Goal: Information Seeking & Learning: Understand process/instructions

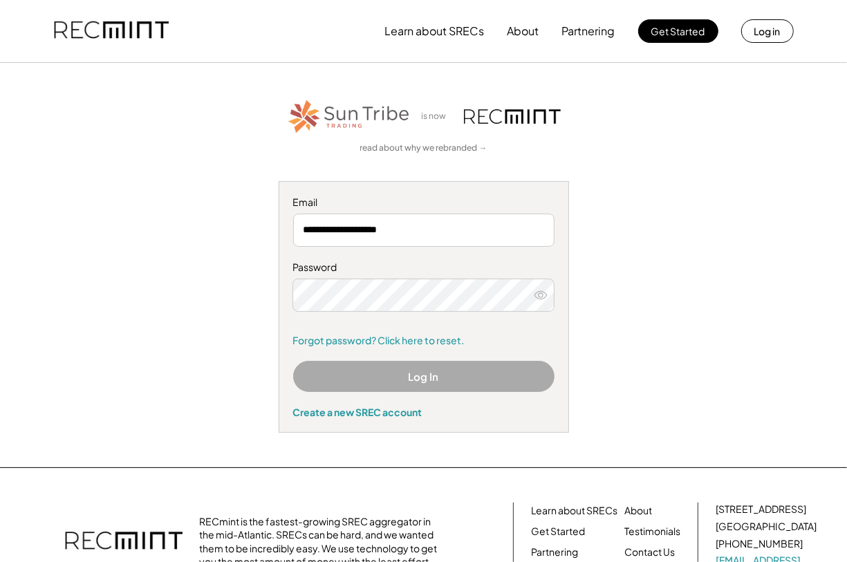
click at [389, 226] on input "**********" at bounding box center [423, 230] width 261 height 33
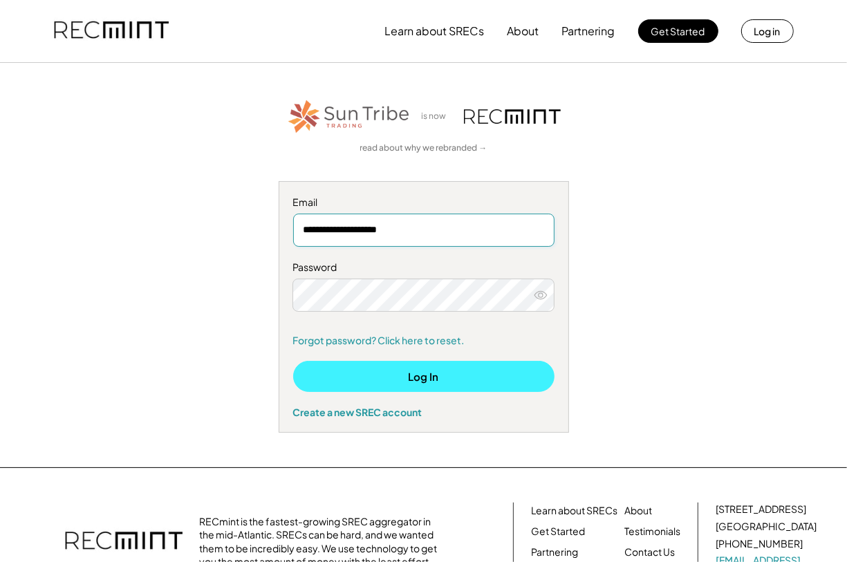
click at [430, 379] on button "Log In" at bounding box center [423, 376] width 261 height 31
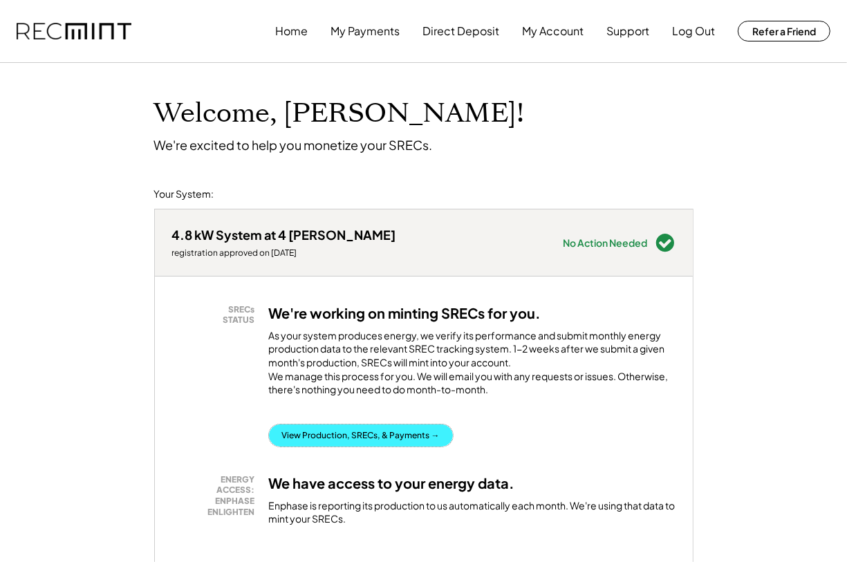
click at [325, 447] on button "View Production, SRECs, & Payments →" at bounding box center [361, 436] width 184 height 22
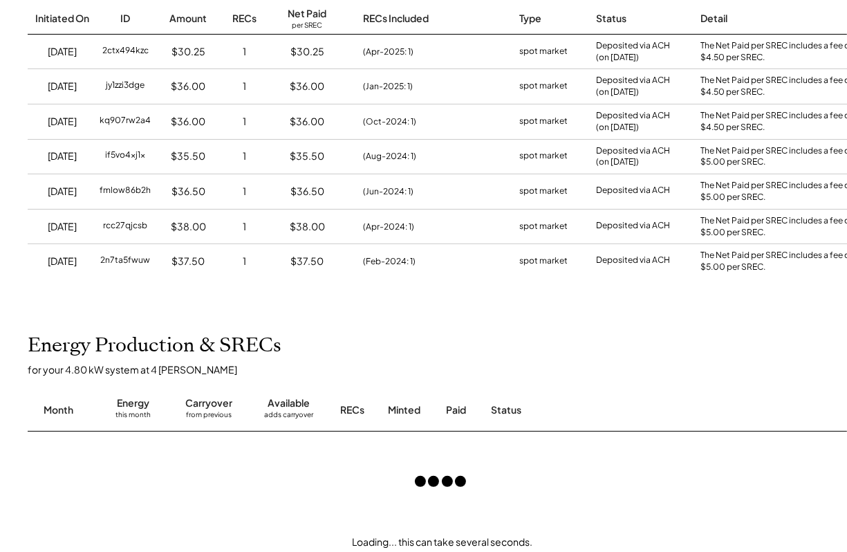
scroll to position [345, 0]
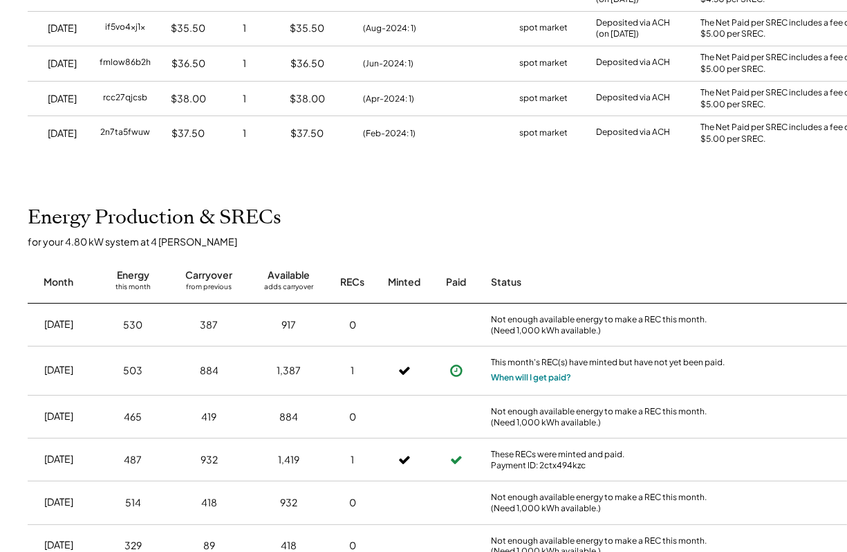
click at [522, 385] on button "When will I get paid?" at bounding box center [531, 378] width 80 height 14
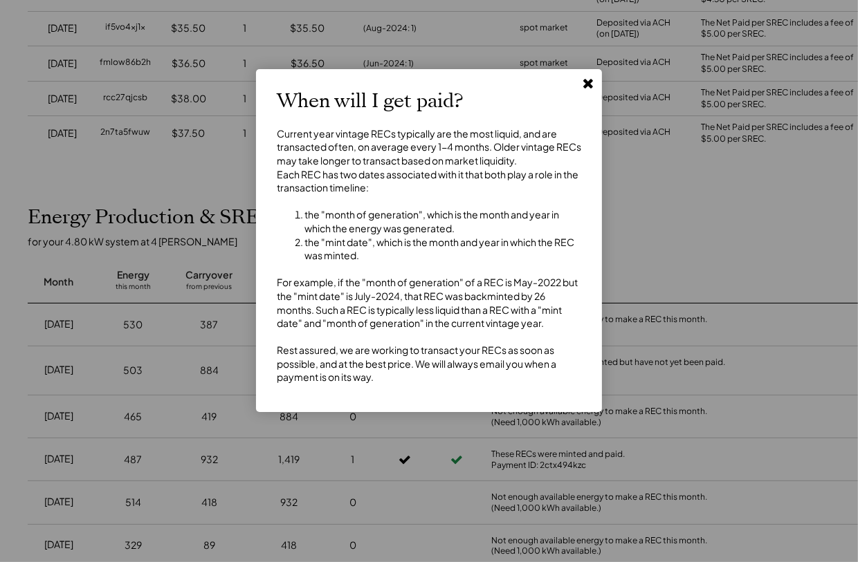
click at [586, 83] on use at bounding box center [588, 84] width 10 height 10
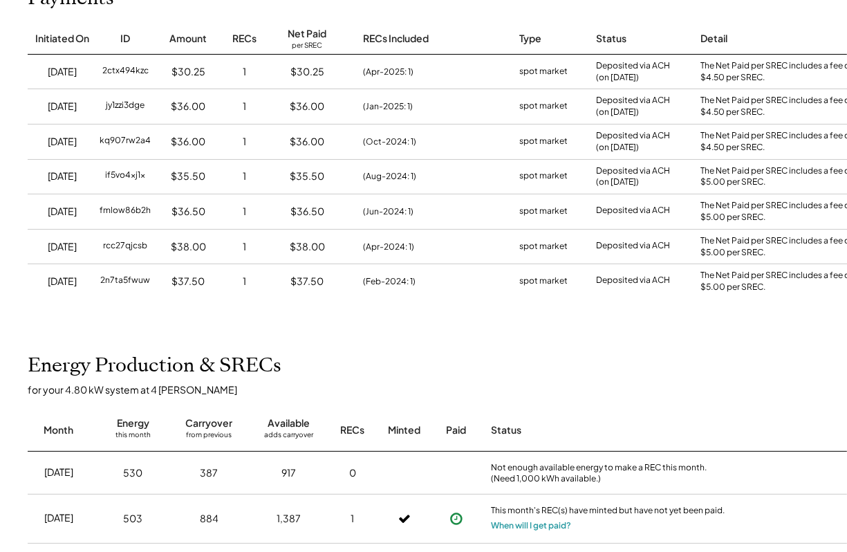
scroll to position [0, 0]
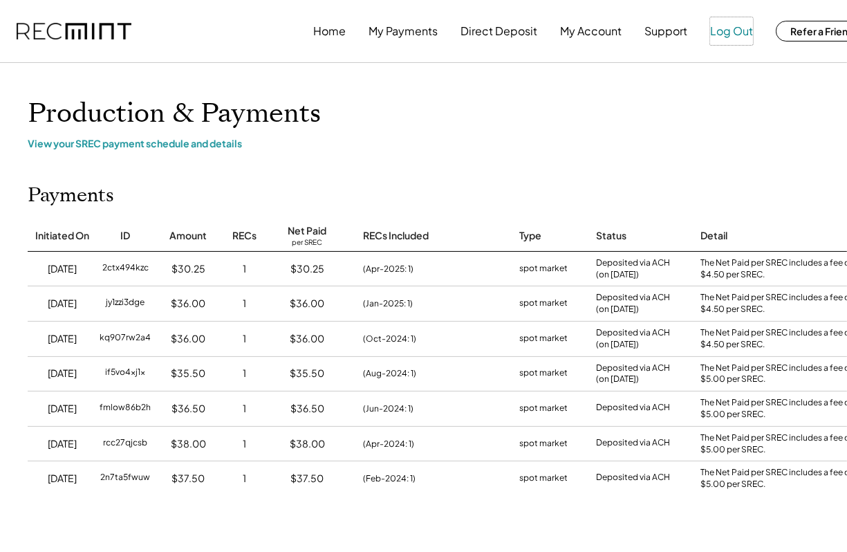
click at [733, 33] on button "Log Out" at bounding box center [731, 31] width 43 height 28
